Goal: Task Accomplishment & Management: Manage account settings

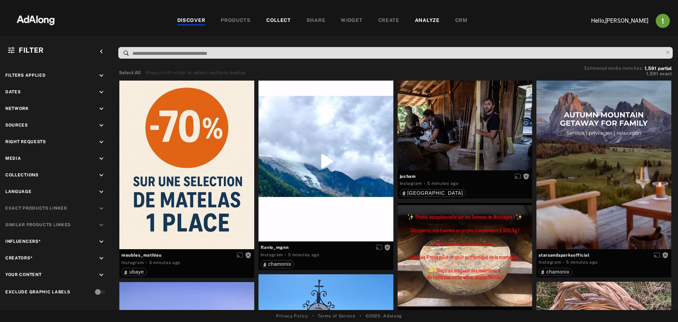
click at [275, 18] on div "COLLECT" at bounding box center [278, 21] width 25 height 8
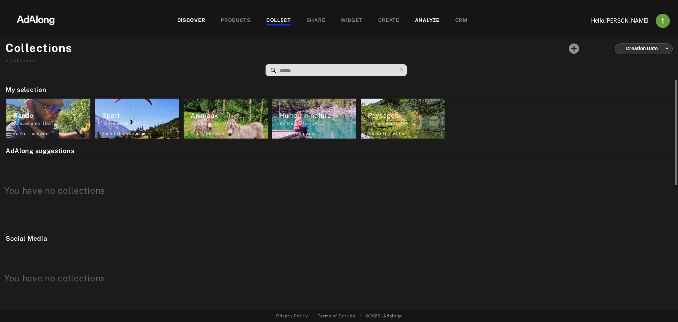
click at [34, 119] on div "Rando" at bounding box center [51, 116] width 77 height 10
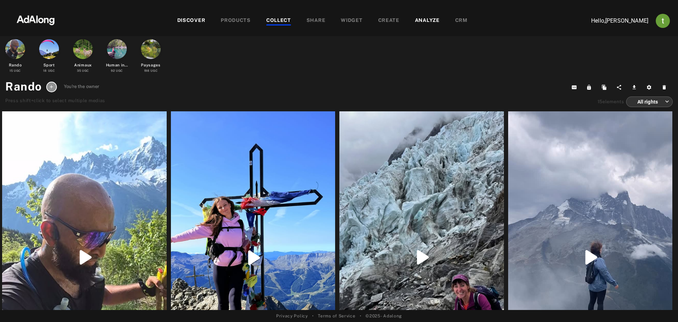
click at [53, 87] on icon at bounding box center [51, 86] width 5 height 5
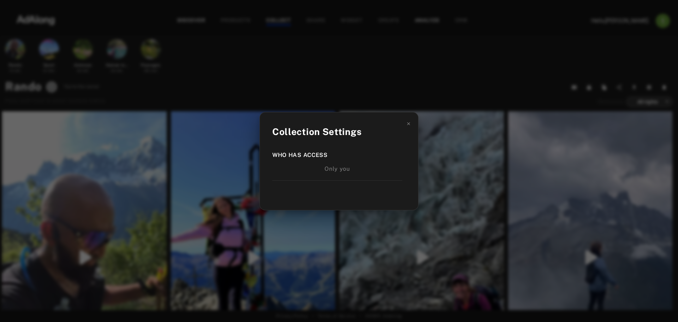
click at [297, 75] on div "Collection Settings Who has access Only you" at bounding box center [339, 161] width 678 height 322
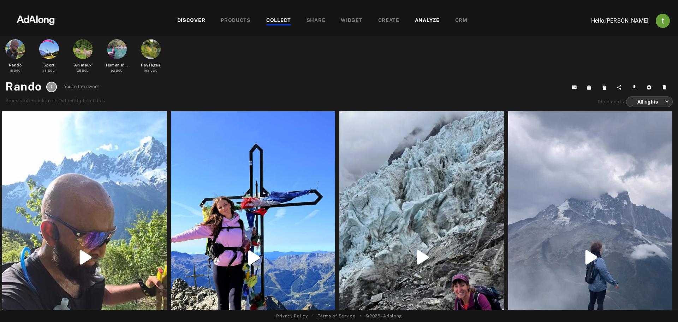
click at [358, 19] on div "WIDGET" at bounding box center [352, 21] width 22 height 8
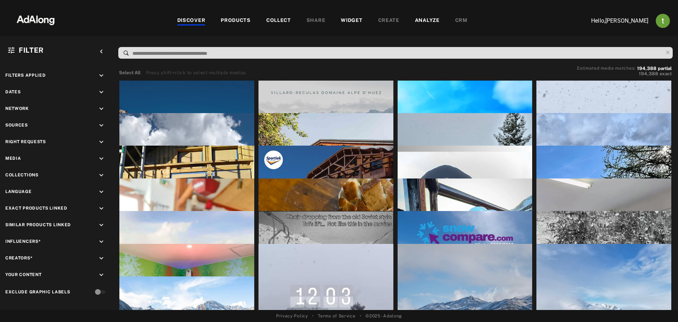
click at [359, 19] on div "WIDGET" at bounding box center [352, 21] width 22 height 8
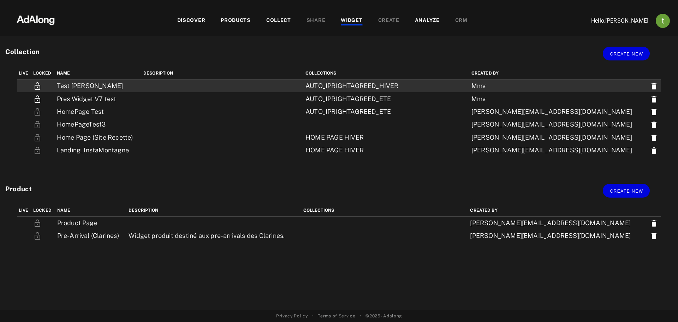
click at [121, 82] on td "Test [PERSON_NAME]" at bounding box center [98, 85] width 87 height 13
